Goal: Information Seeking & Learning: Find contact information

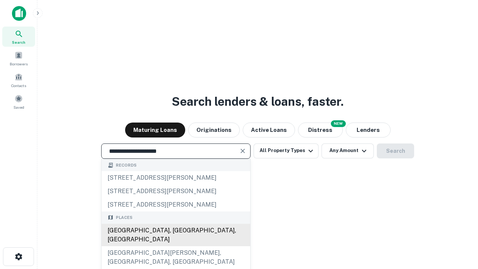
click at [175, 246] on div "[GEOGRAPHIC_DATA], [GEOGRAPHIC_DATA], [GEOGRAPHIC_DATA]" at bounding box center [176, 235] width 149 height 22
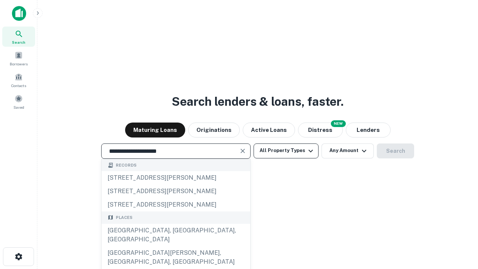
click at [286, 150] on button "All Property Types" at bounding box center [285, 150] width 65 height 15
type input "**********"
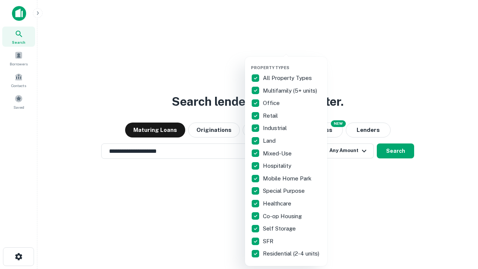
click at [292, 63] on button "button" at bounding box center [292, 63] width 82 height 0
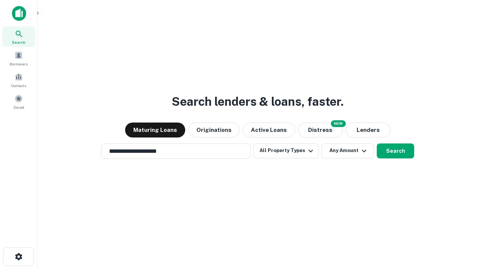
scroll to position [4, 90]
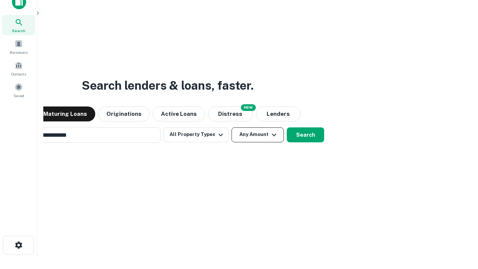
click at [231, 127] on button "Any Amount" at bounding box center [257, 134] width 52 height 15
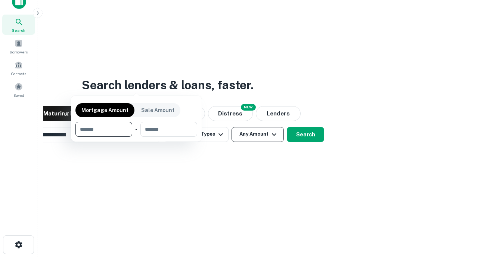
scroll to position [54, 211]
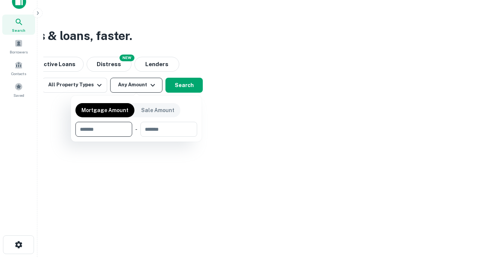
type input "*******"
click at [136, 137] on button "button" at bounding box center [136, 137] width 122 height 0
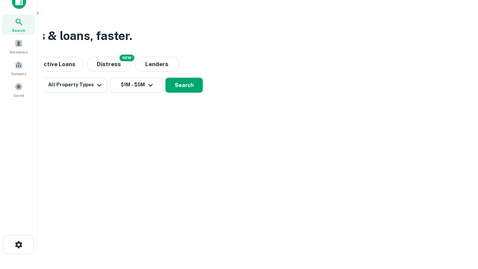
scroll to position [4, 138]
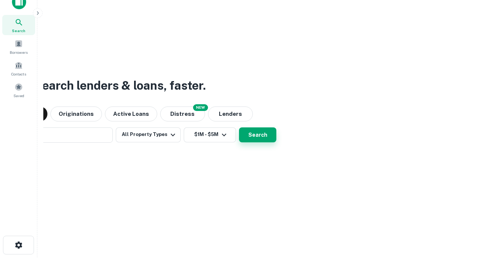
click at [239, 127] on button "Search" at bounding box center [257, 134] width 37 height 15
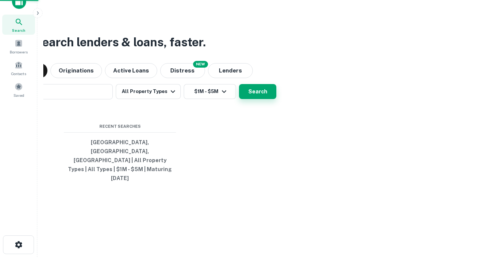
scroll to position [20, 211]
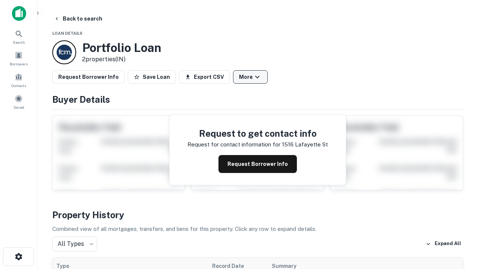
click at [250, 77] on button "More" at bounding box center [250, 76] width 35 height 13
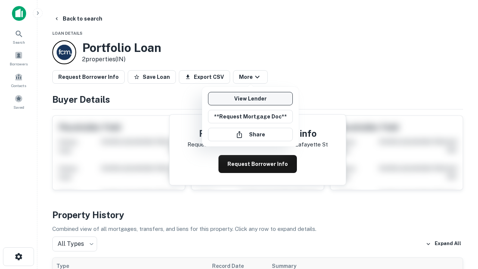
click at [250, 99] on link "View Lender" at bounding box center [250, 98] width 85 height 13
